Goal: Information Seeking & Learning: Check status

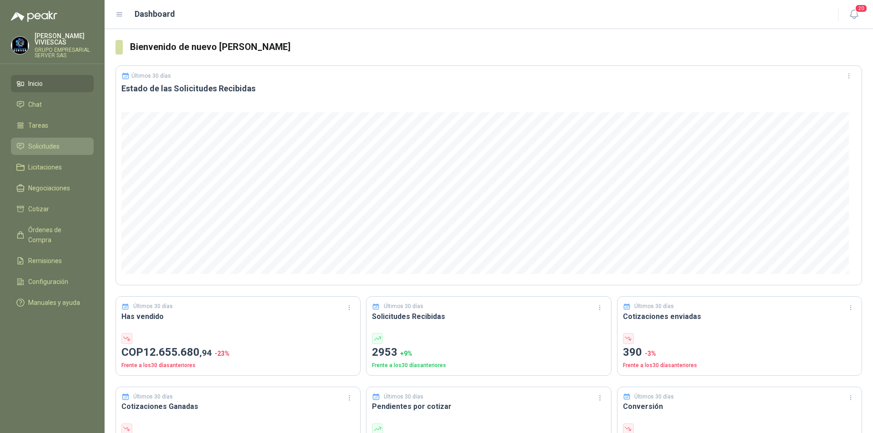
click at [37, 146] on span "Solicitudes" at bounding box center [43, 146] width 31 height 10
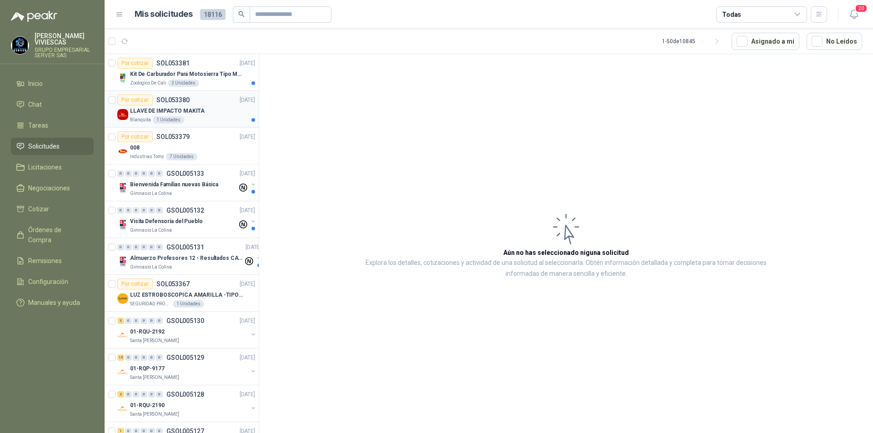
click at [141, 116] on div "LLAVE DE IMPACTO MAKITA" at bounding box center [192, 111] width 125 height 11
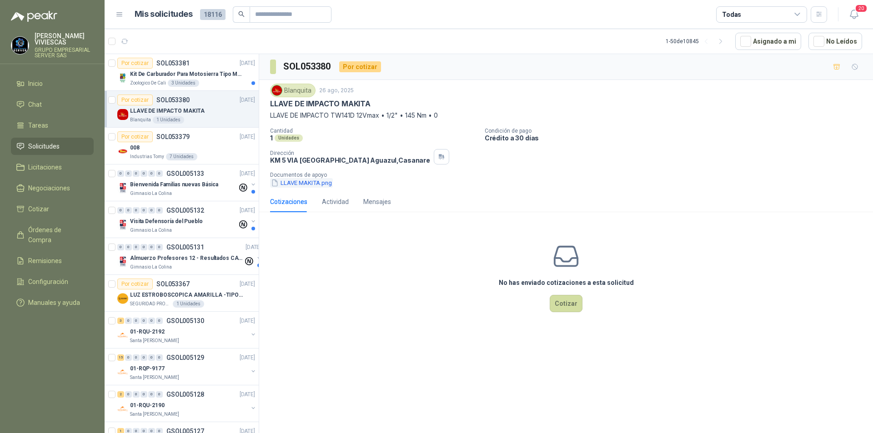
click at [312, 184] on button "LLAVE MAKITA.png" at bounding box center [301, 183] width 63 height 10
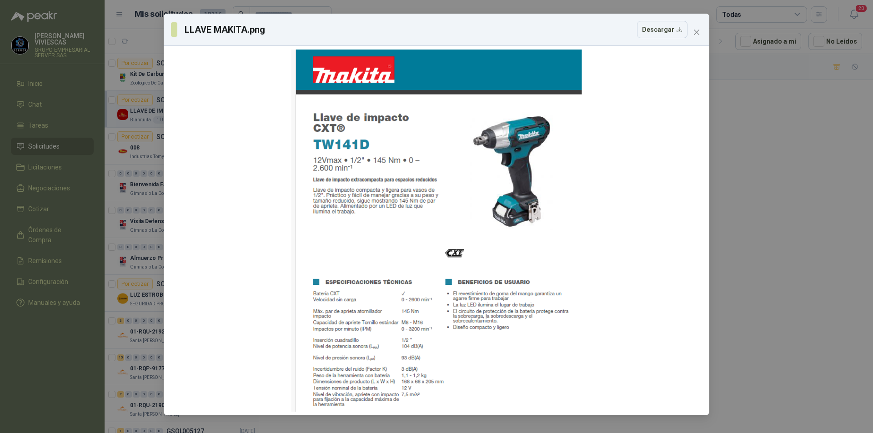
drag, startPoint x: 695, startPoint y: 36, endPoint x: 690, endPoint y: 35, distance: 4.9
click at [695, 35] on button "Close" at bounding box center [697, 32] width 15 height 15
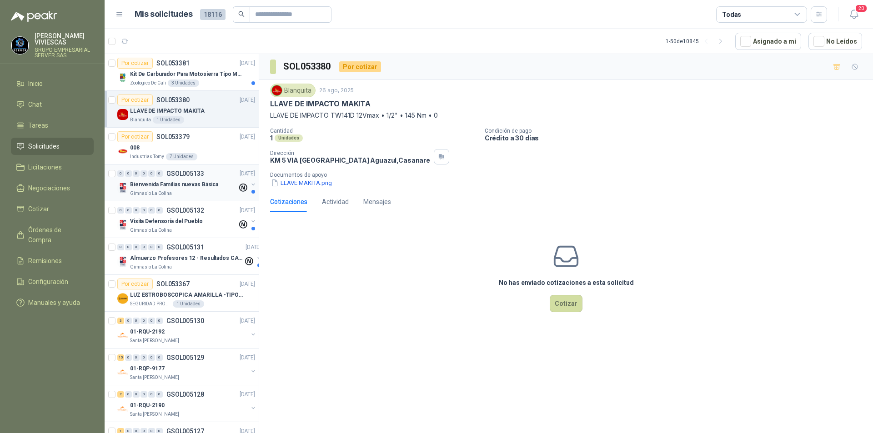
click at [203, 188] on p "Bienvenida Familias nuevas Básica" at bounding box center [174, 185] width 88 height 9
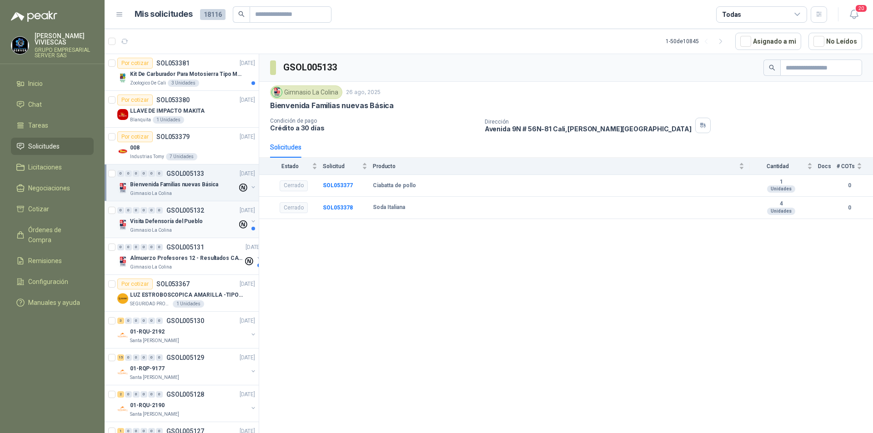
click at [193, 229] on div "Gimnasio La Colina" at bounding box center [183, 230] width 107 height 7
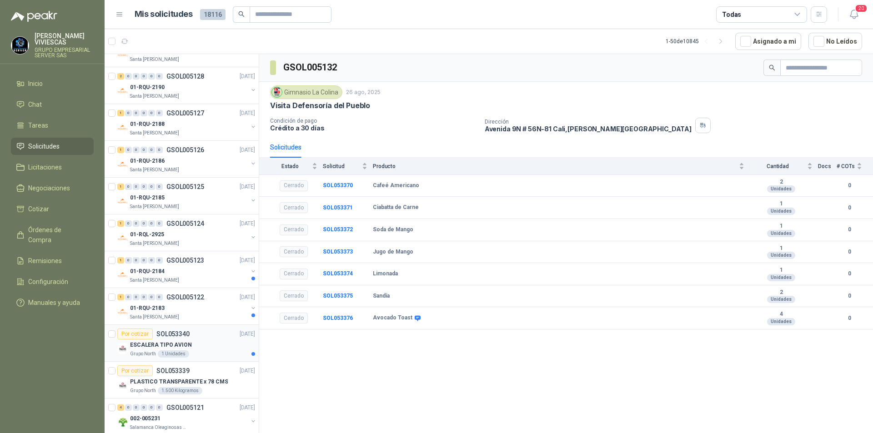
scroll to position [409, 0]
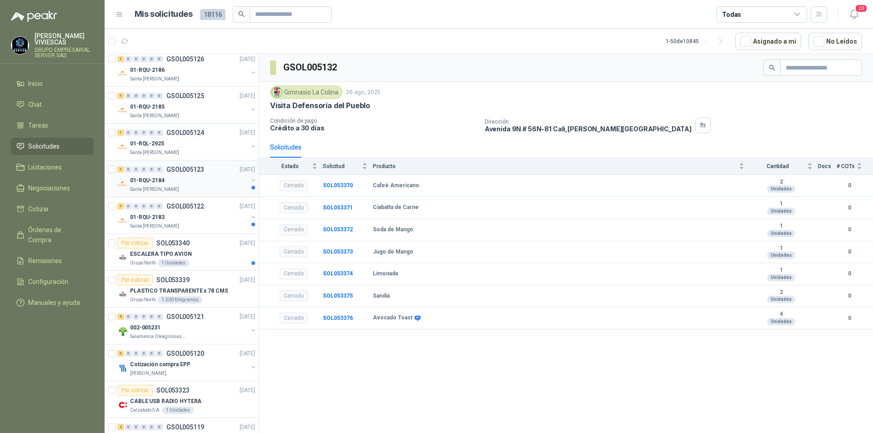
click at [172, 190] on div "Santa [PERSON_NAME]" at bounding box center [189, 189] width 118 height 7
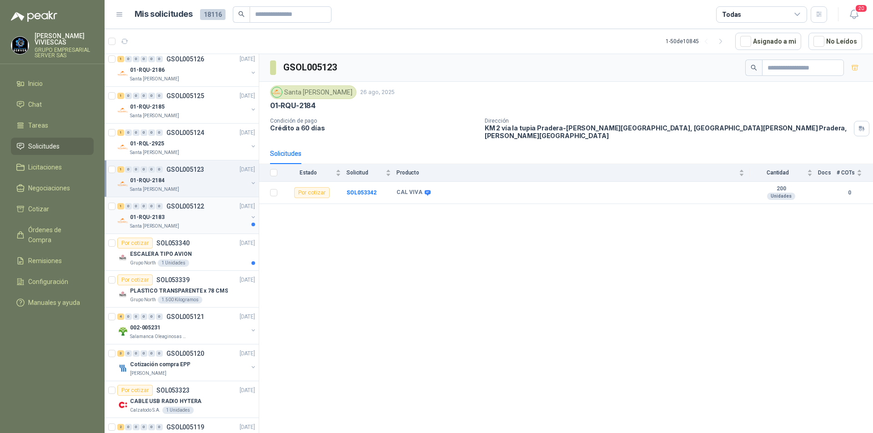
click at [181, 223] on div "Santa [PERSON_NAME]" at bounding box center [189, 226] width 118 height 7
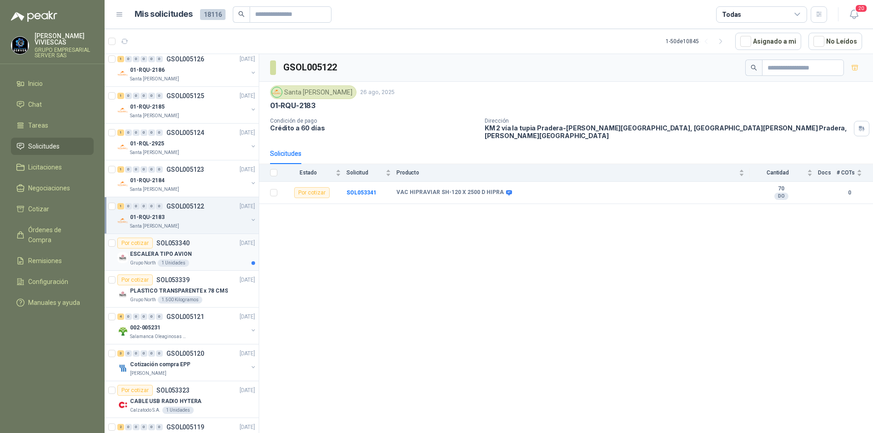
click at [152, 257] on p "ESCALERA TIPO AVION" at bounding box center [161, 254] width 62 height 9
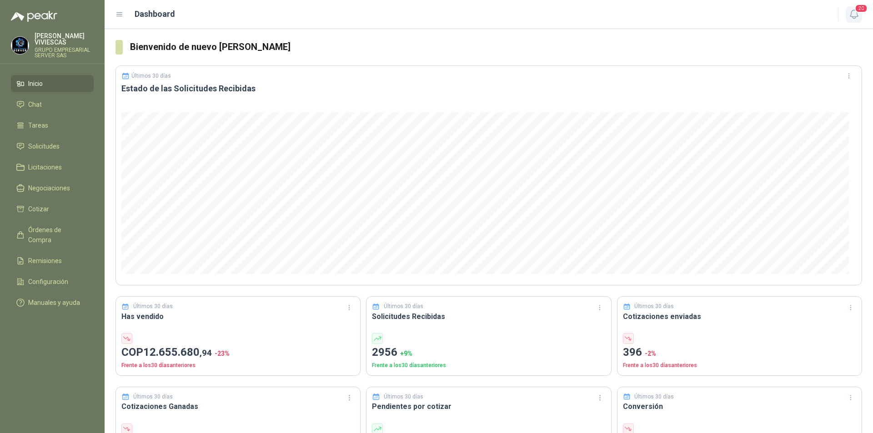
click at [856, 13] on span "20" at bounding box center [861, 8] width 13 height 9
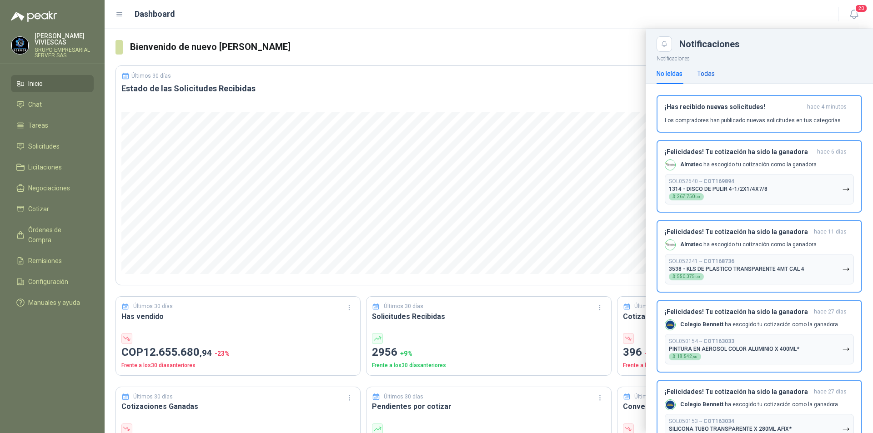
click at [706, 71] on div "Todas" at bounding box center [706, 74] width 18 height 10
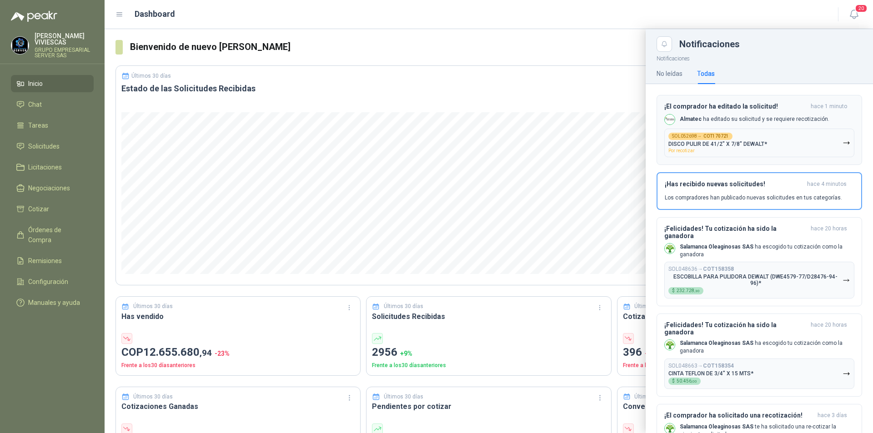
click at [738, 147] on div "SOL052698 → COT170721 DISCO PULIR DE 41/2" X 7/8" DEWALT* Por recotizar" at bounding box center [718, 143] width 99 height 20
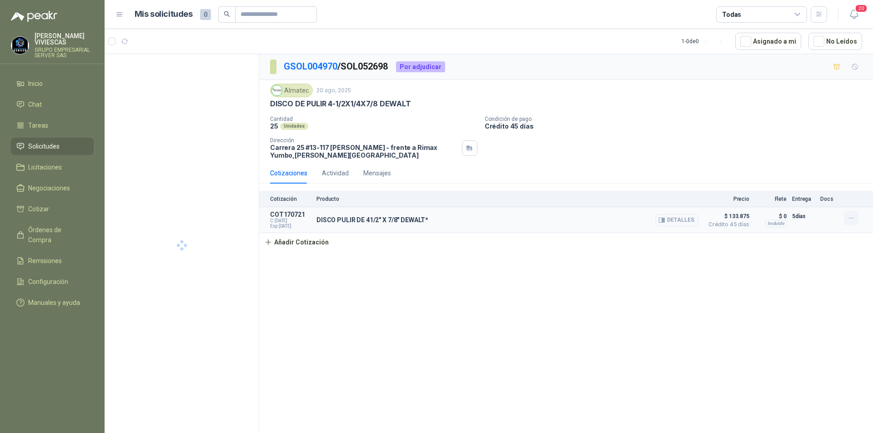
click at [849, 217] on icon "button" at bounding box center [852, 219] width 8 height 8
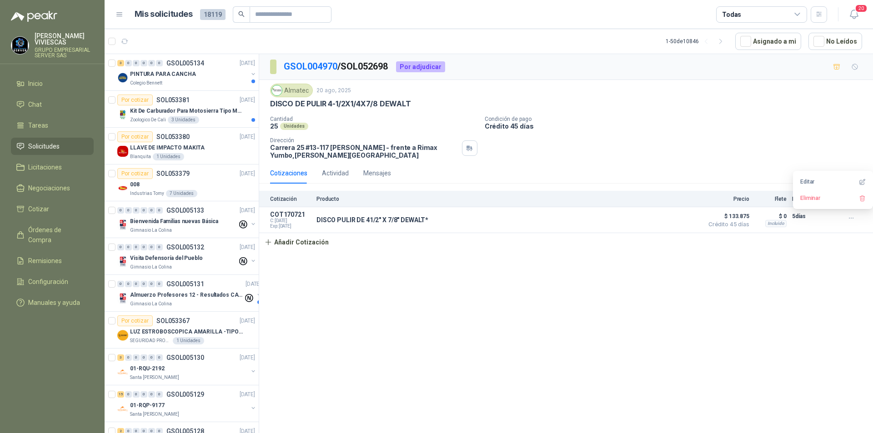
click at [720, 276] on div "GSOL004970 / SOL052698 Por adjudicar Almatec 20 ago, 2025 DISCO DE PULIR 4-1/2X…" at bounding box center [566, 245] width 614 height 383
click at [161, 73] on p "PINTURA PARA CANCHA" at bounding box center [163, 74] width 66 height 9
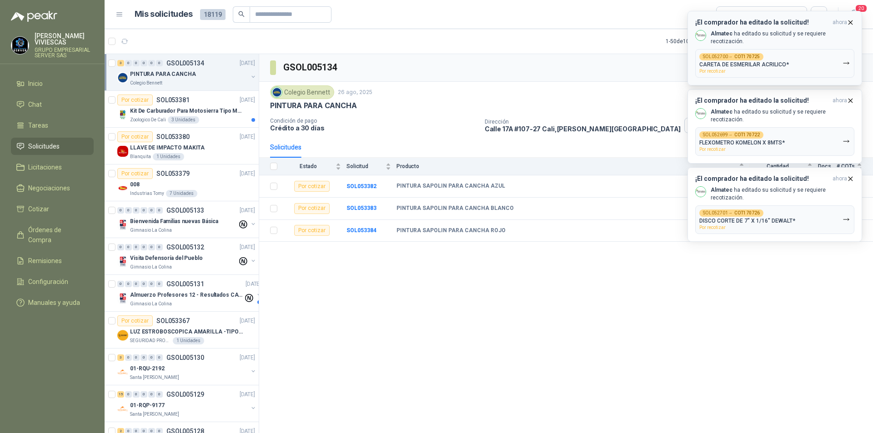
click at [846, 60] on icon "button" at bounding box center [847, 64] width 8 height 8
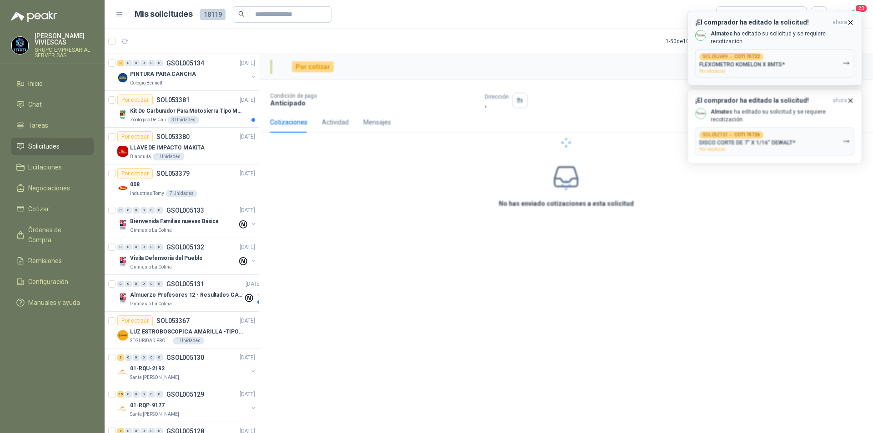
click at [844, 59] on div at bounding box center [566, 142] width 614 height 177
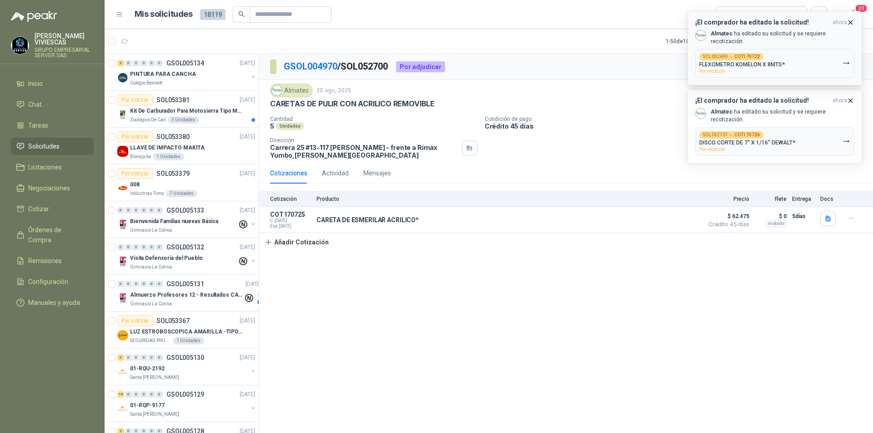
click at [849, 60] on icon "button" at bounding box center [847, 64] width 8 height 8
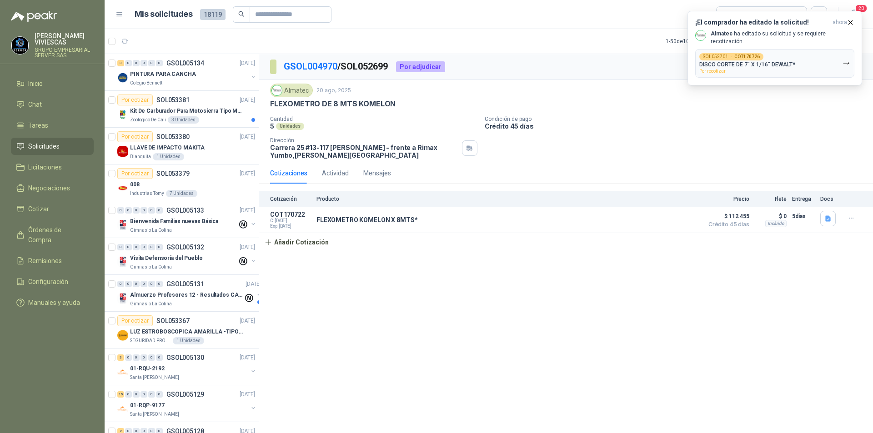
click at [844, 60] on icon "button" at bounding box center [847, 64] width 8 height 8
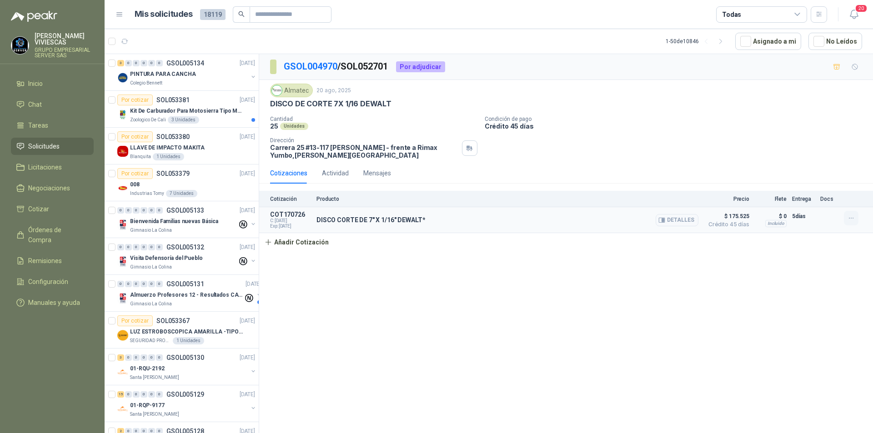
click at [844, 219] on article "COT170726 C: [DATE] Exp: [DATE] DISCO CORTE DE 7" X 1/16" DEWALT* Detalles $ 17…" at bounding box center [566, 220] width 614 height 26
click at [857, 218] on button "button" at bounding box center [851, 218] width 15 height 15
drag, startPoint x: 673, startPoint y: 301, endPoint x: 743, endPoint y: 333, distance: 77.5
click at [672, 301] on div "GSOL004970 / SOL052701 Por adjudicar Almatec 20 ago, 2025 DISCO DE CORTE 7X 1/1…" at bounding box center [566, 245] width 614 height 383
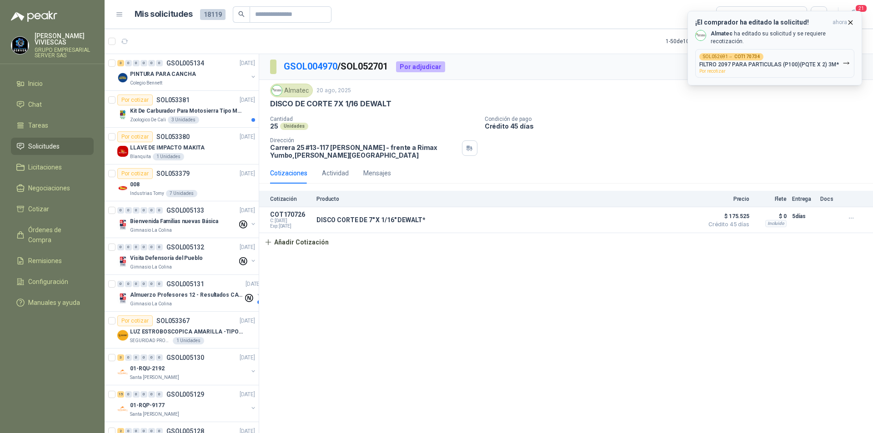
click at [796, 66] on div "SOL052691 → COT170734 FILTRO 2097 PARA PARTICULAS (P100)(PQTE X 2) 3M* Por reco…" at bounding box center [770, 63] width 140 height 20
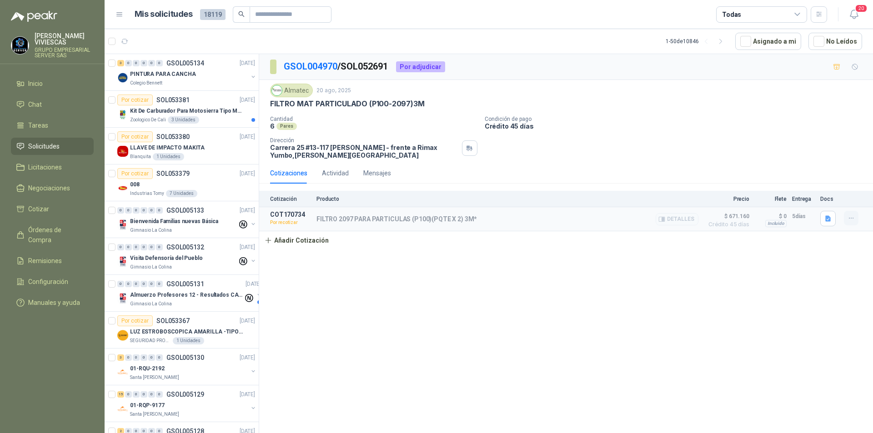
click at [849, 222] on icon "button" at bounding box center [852, 219] width 8 height 8
click at [825, 199] on button "Re-cotizar" at bounding box center [833, 198] width 73 height 15
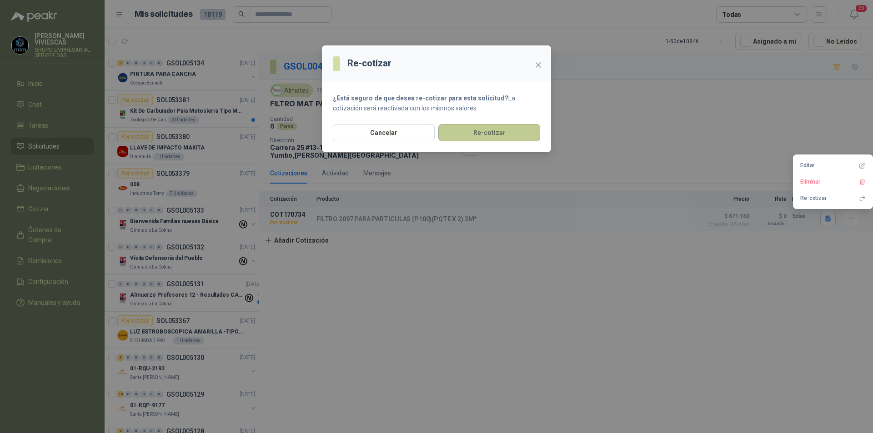
click at [483, 135] on button "Re-cotizar" at bounding box center [489, 132] width 102 height 17
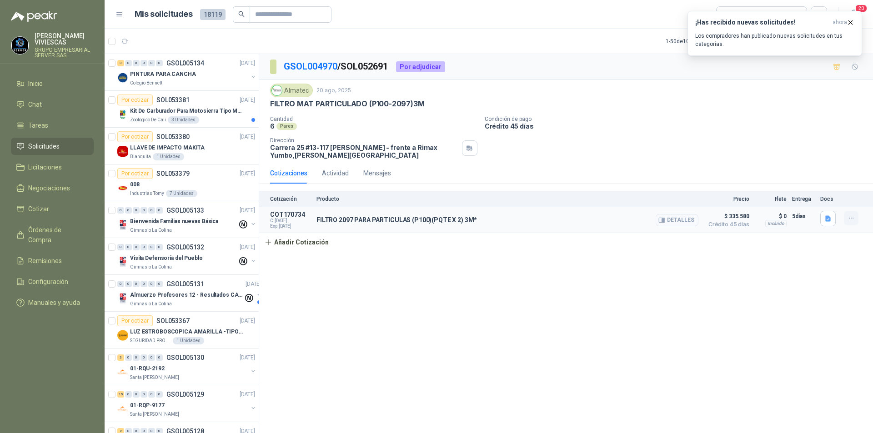
click at [852, 217] on icon "button" at bounding box center [852, 219] width 8 height 8
drag, startPoint x: 650, startPoint y: 150, endPoint x: 652, endPoint y: 142, distance: 7.6
click at [650, 149] on div "Cantidad 6 Pares Condición de pago Crédito 45 [PERSON_NAME] Dirección [STREET_A…" at bounding box center [566, 137] width 592 height 43
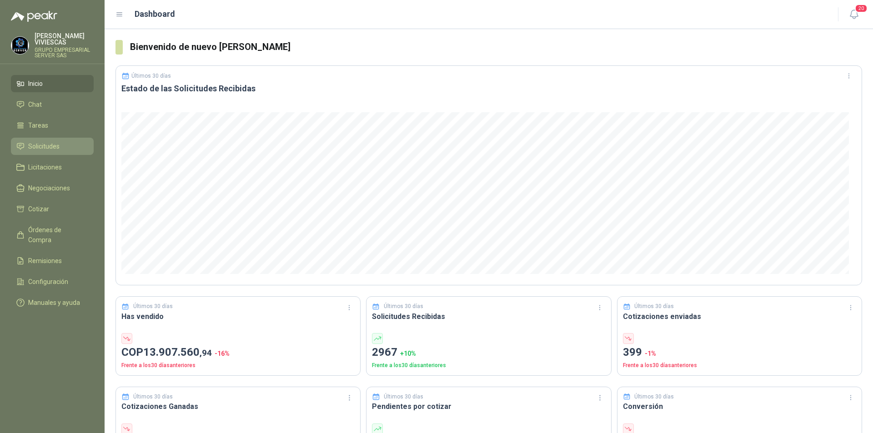
click at [34, 145] on span "Solicitudes" at bounding box center [43, 146] width 31 height 10
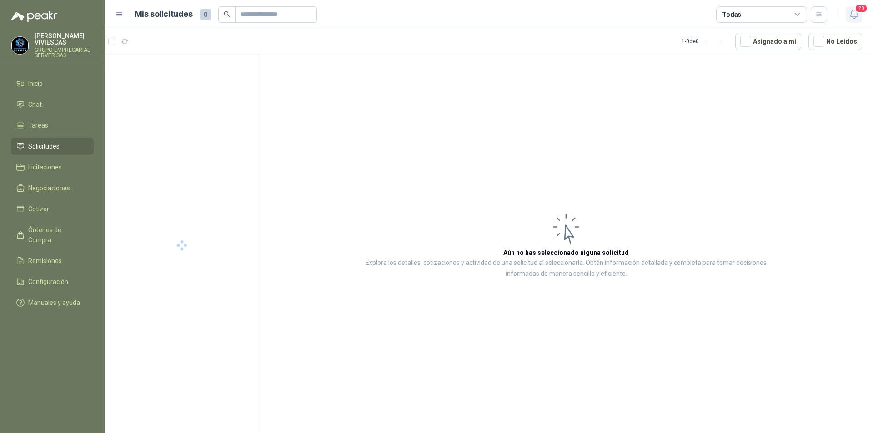
drag, startPoint x: 859, startPoint y: 20, endPoint x: 869, endPoint y: 0, distance: 22.2
click at [859, 19] on button "20" at bounding box center [854, 14] width 16 height 16
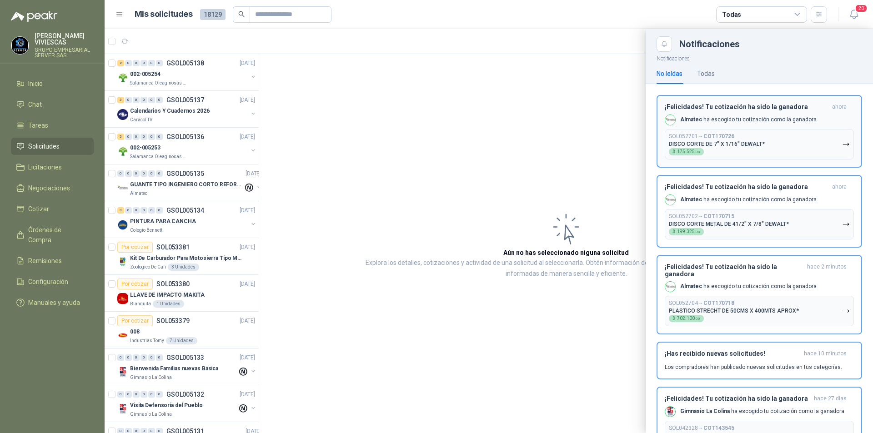
click at [842, 141] on icon "button" at bounding box center [846, 145] width 8 height 8
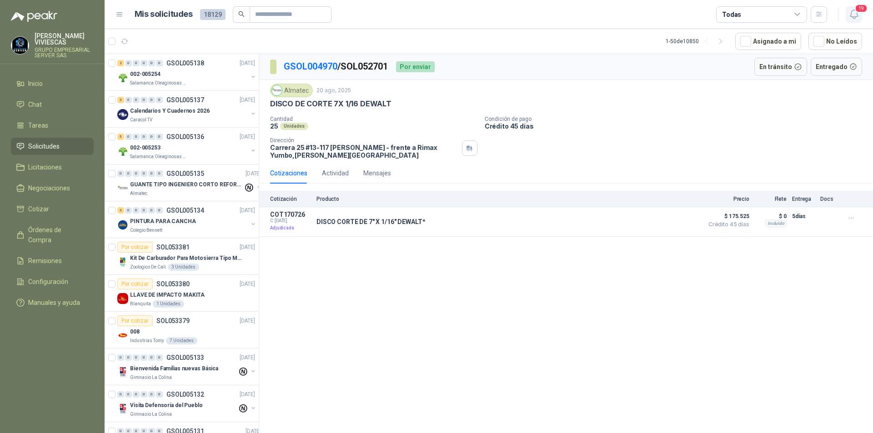
click at [851, 14] on icon "button" at bounding box center [854, 14] width 11 height 11
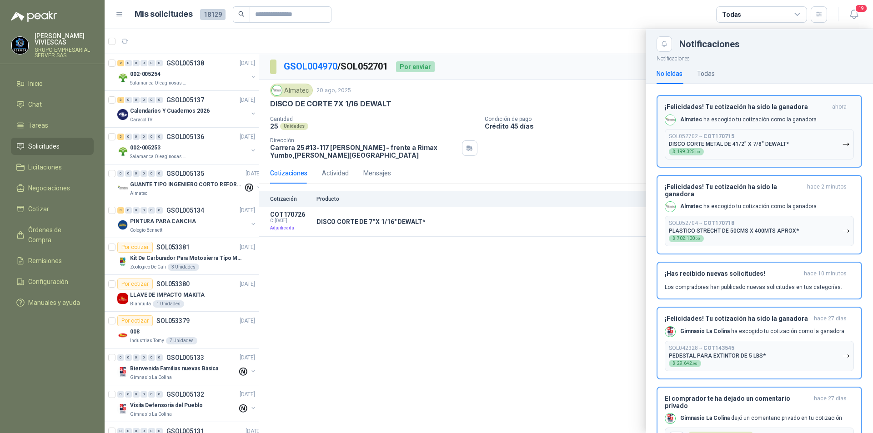
click at [842, 147] on icon "button" at bounding box center [846, 145] width 8 height 8
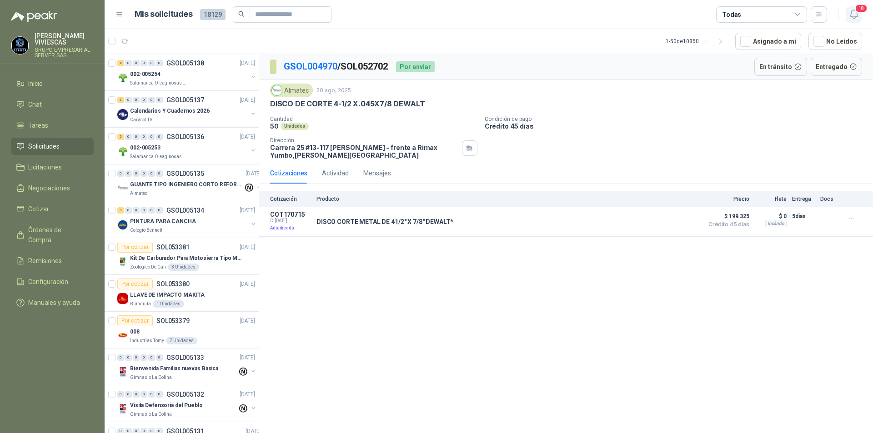
click at [852, 16] on icon "button" at bounding box center [854, 14] width 11 height 11
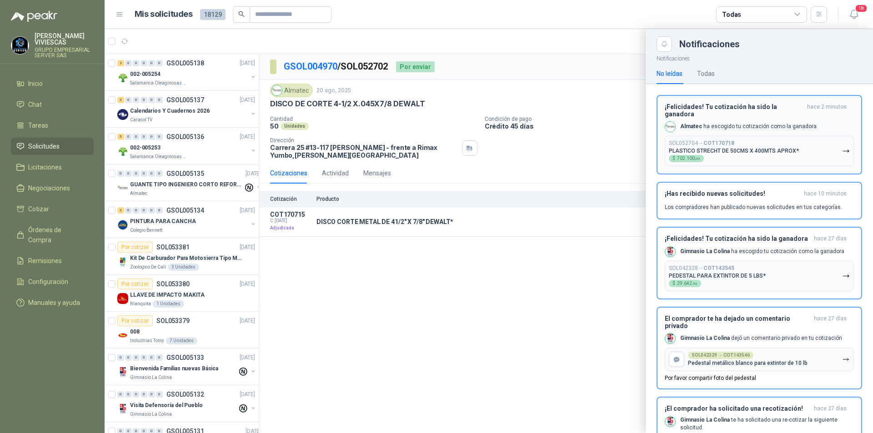
click at [843, 150] on icon "button" at bounding box center [845, 151] width 5 height 2
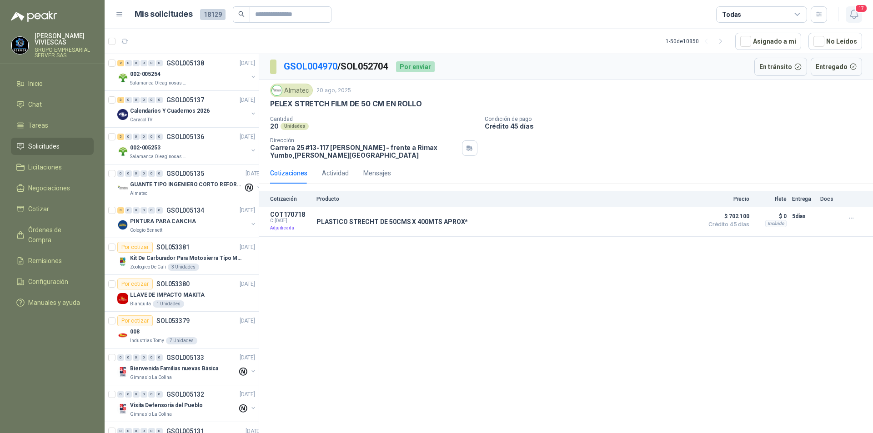
click at [852, 15] on icon "button" at bounding box center [854, 14] width 11 height 11
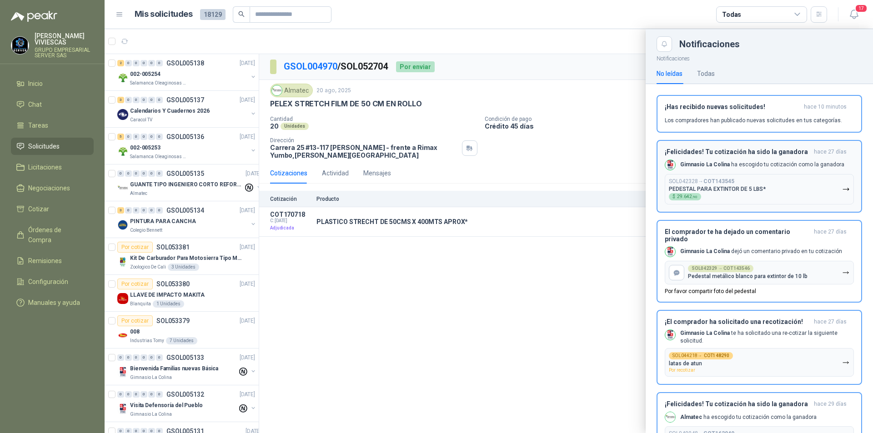
drag, startPoint x: 822, startPoint y: 196, endPoint x: 816, endPoint y: 140, distance: 57.2
click at [822, 196] on button "SOL042328 → COT143545 PEDESTAL PARA EXTINTOR DE 5 LBS* $ 29.642 ,90" at bounding box center [759, 189] width 189 height 30
